Goal: Find contact information: Find contact information

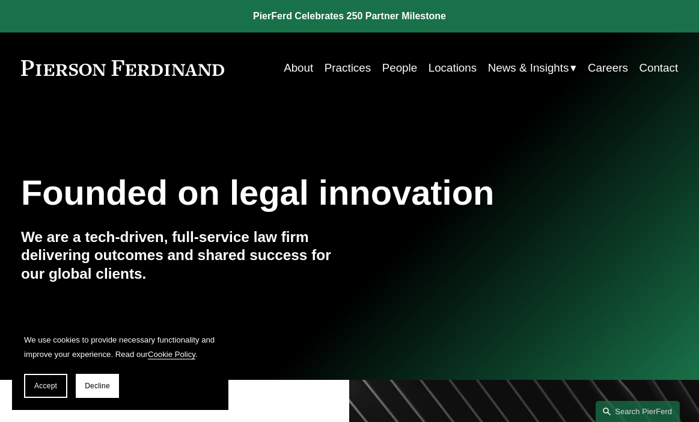
click at [455, 64] on link "Locations" at bounding box center [453, 68] width 48 height 23
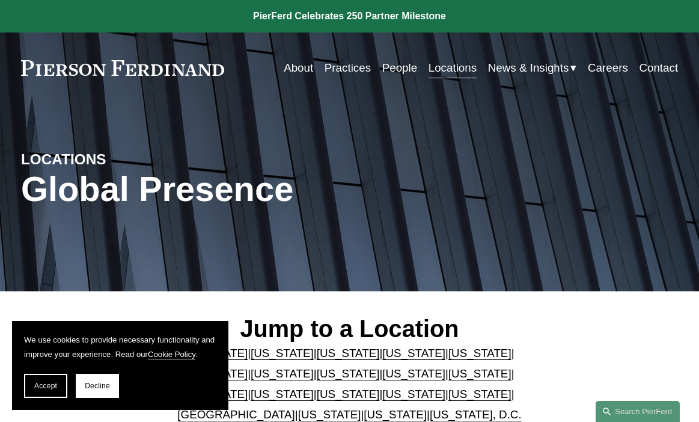
click at [91, 382] on span "Decline" at bounding box center [97, 385] width 25 height 8
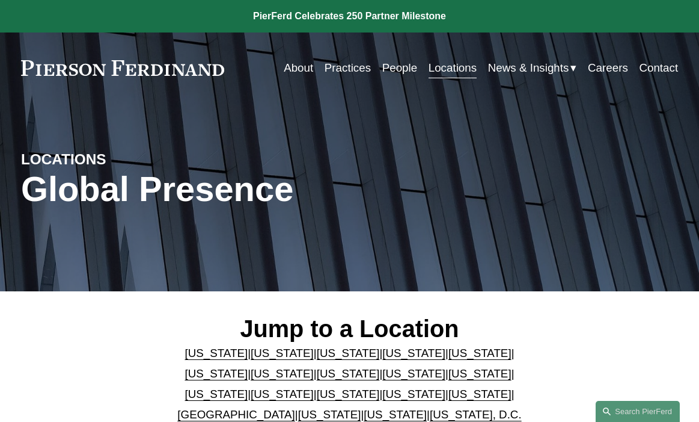
scroll to position [60, 0]
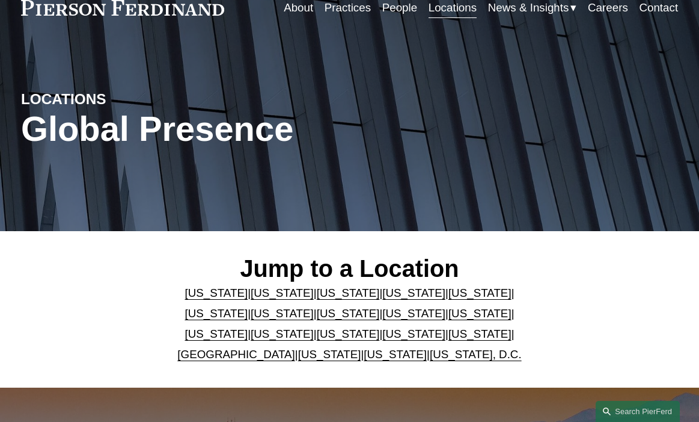
click at [661, 10] on link "Contact" at bounding box center [658, 7] width 39 height 23
